Goal: Information Seeking & Learning: Learn about a topic

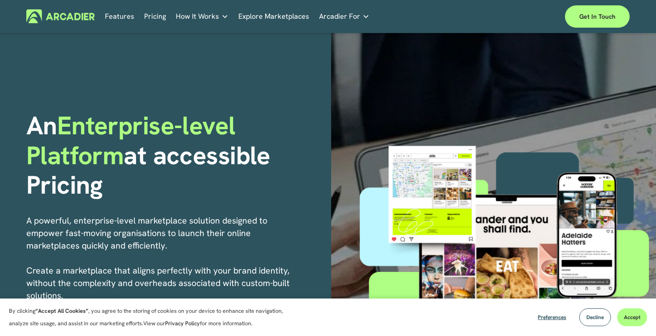
click at [114, 17] on link "Features" at bounding box center [119, 16] width 29 height 14
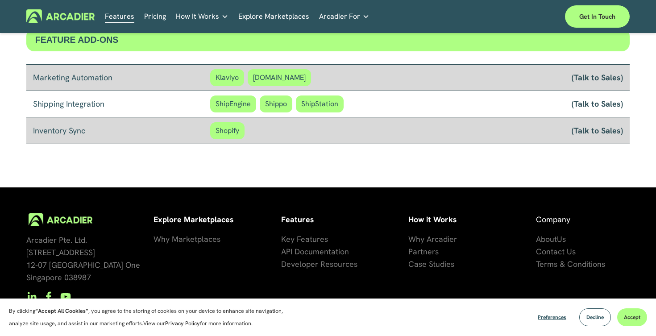
scroll to position [757, 0]
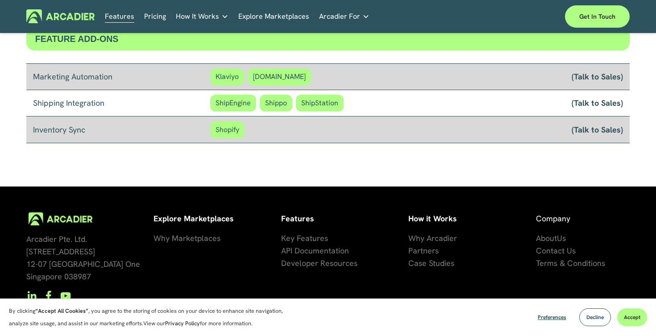
click at [230, 79] on span "Klaviyo" at bounding box center [227, 76] width 34 height 17
click at [221, 77] on span "Klaviyo" at bounding box center [227, 76] width 34 height 17
copy span "Klaviyo"
click at [259, 74] on span "Customer.io" at bounding box center [279, 76] width 63 height 17
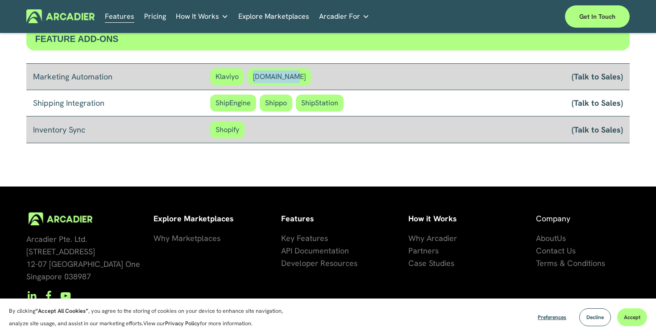
drag, startPoint x: 253, startPoint y: 75, endPoint x: 289, endPoint y: 76, distance: 36.2
click at [289, 76] on span "Customer.io" at bounding box center [279, 76] width 63 height 17
copy span "Customer.io"
